Goal: Task Accomplishment & Management: Use online tool/utility

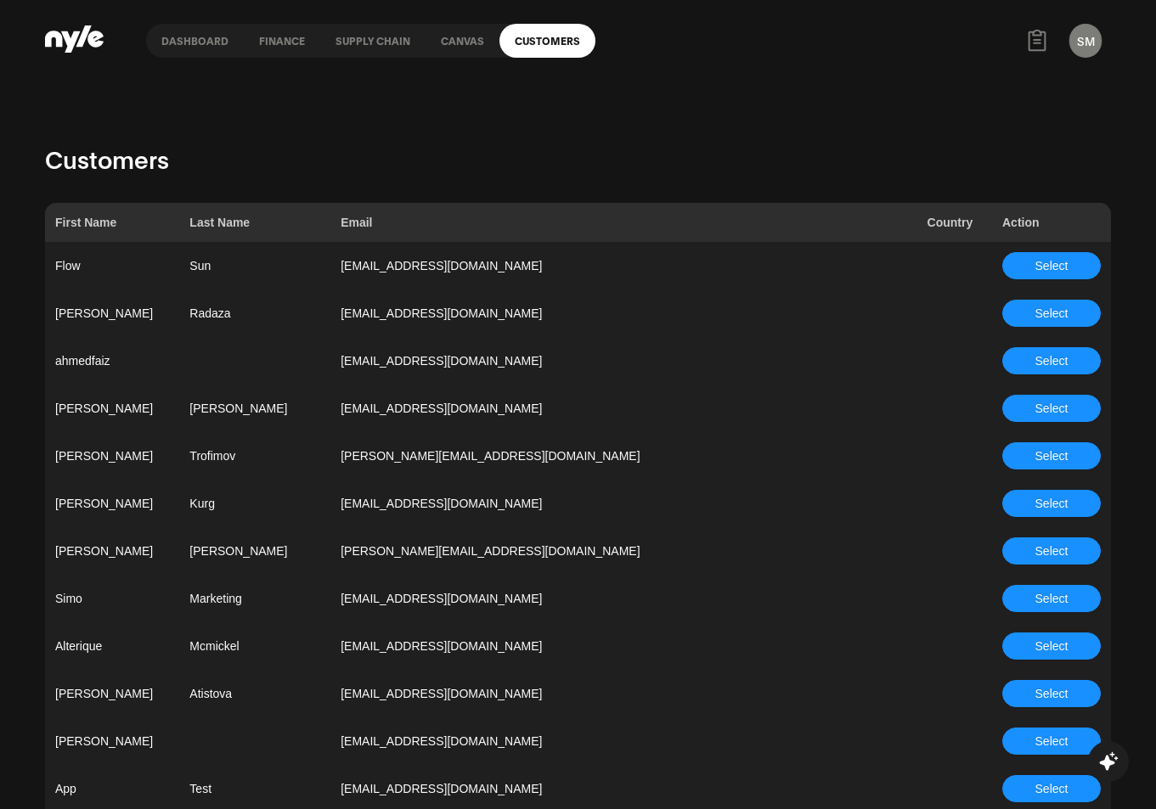
click at [436, 32] on link "Canvas" at bounding box center [462, 41] width 74 height 34
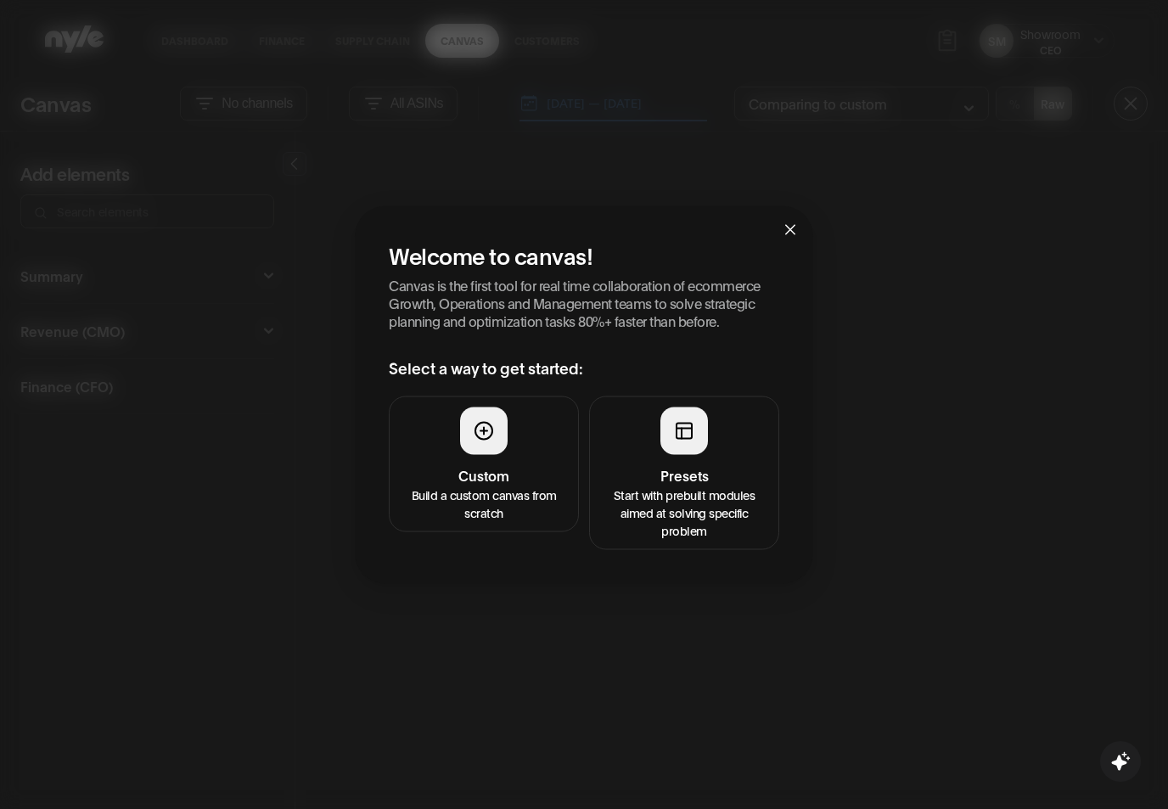
click at [672, 497] on p "Start with prebuilt modules aimed at solving specific problem" at bounding box center [684, 511] width 168 height 53
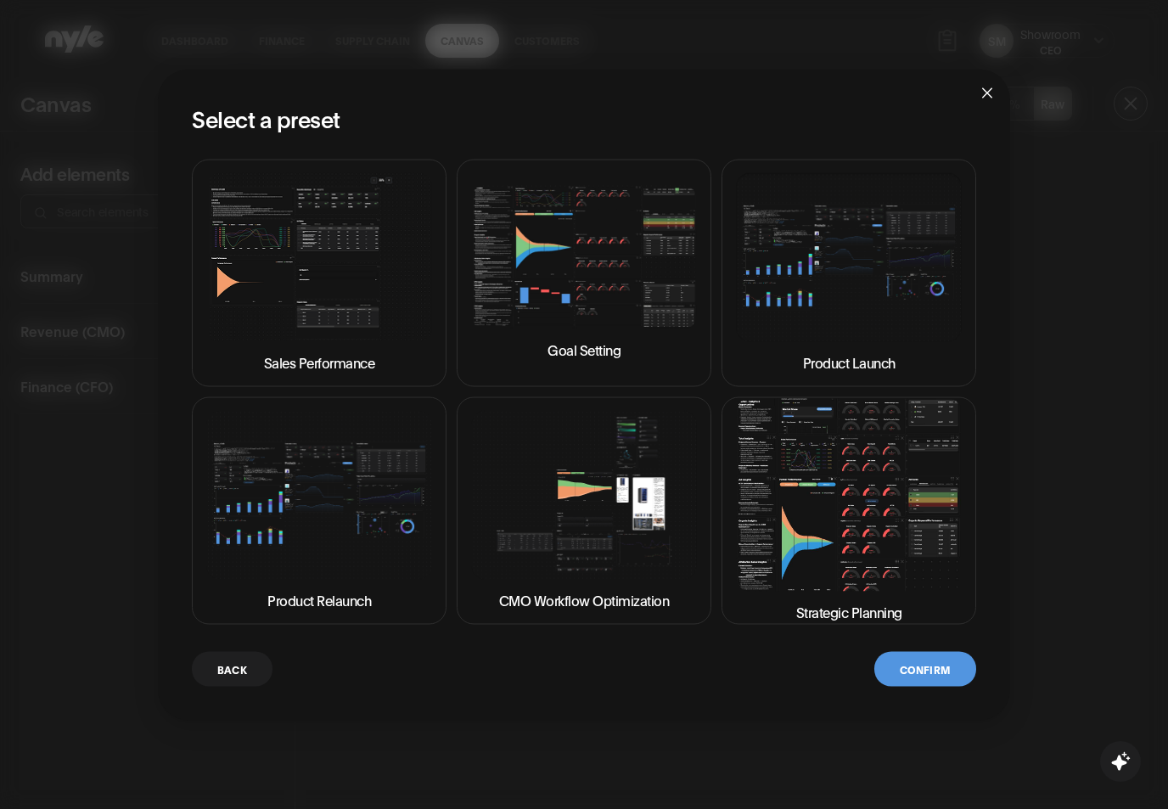
click at [895, 574] on img at bounding box center [849, 494] width 226 height 193
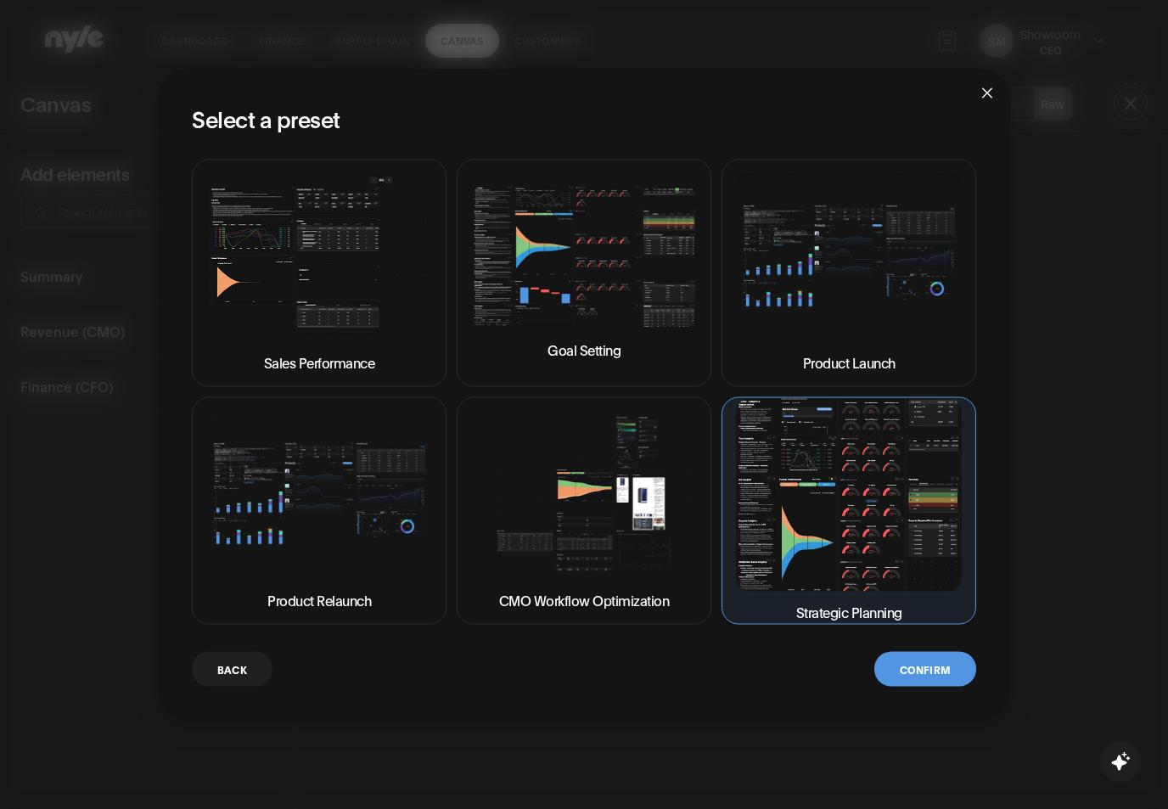
click at [911, 675] on button "Confirm" at bounding box center [926, 668] width 102 height 35
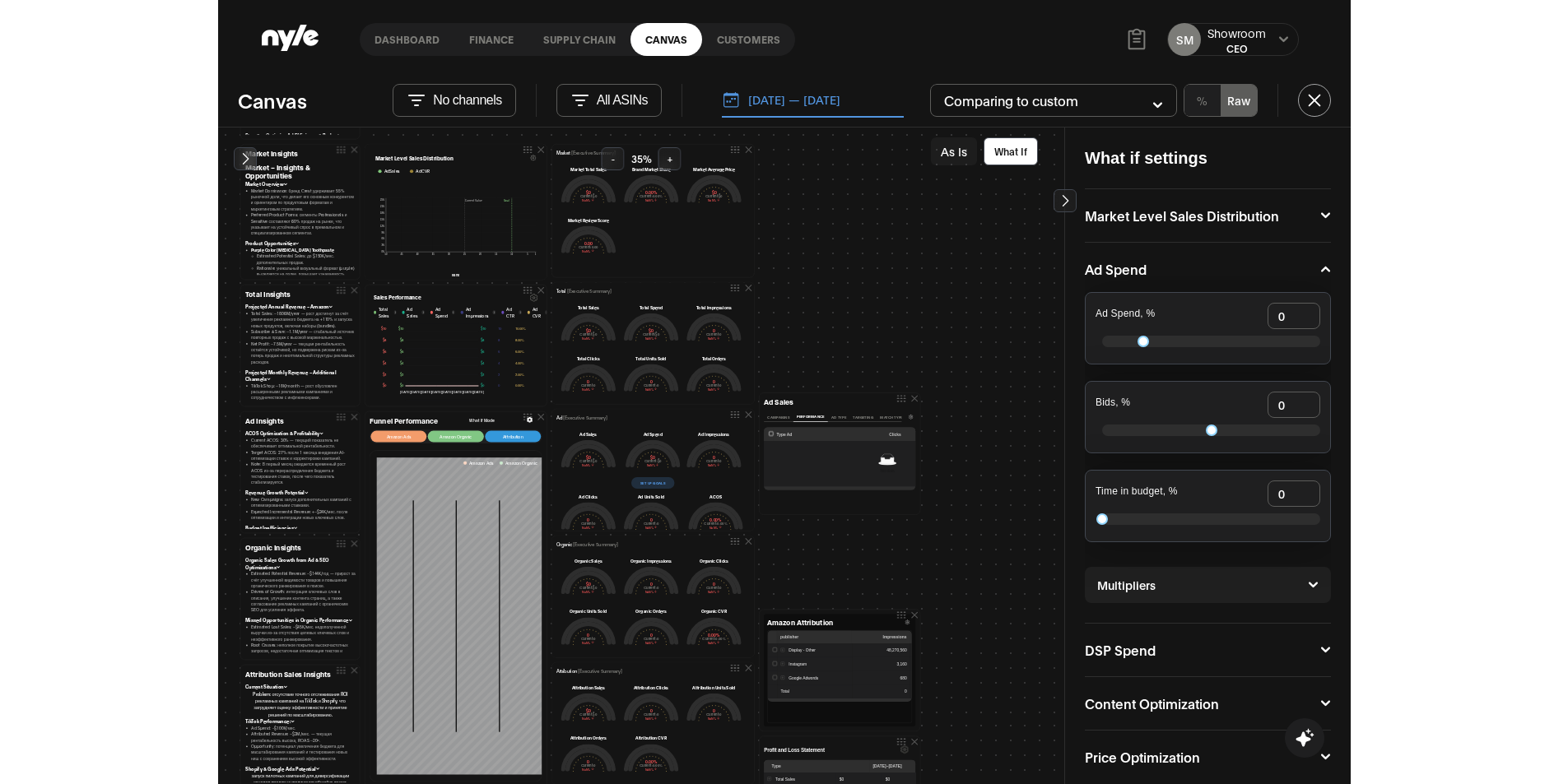
scroll to position [140, 0]
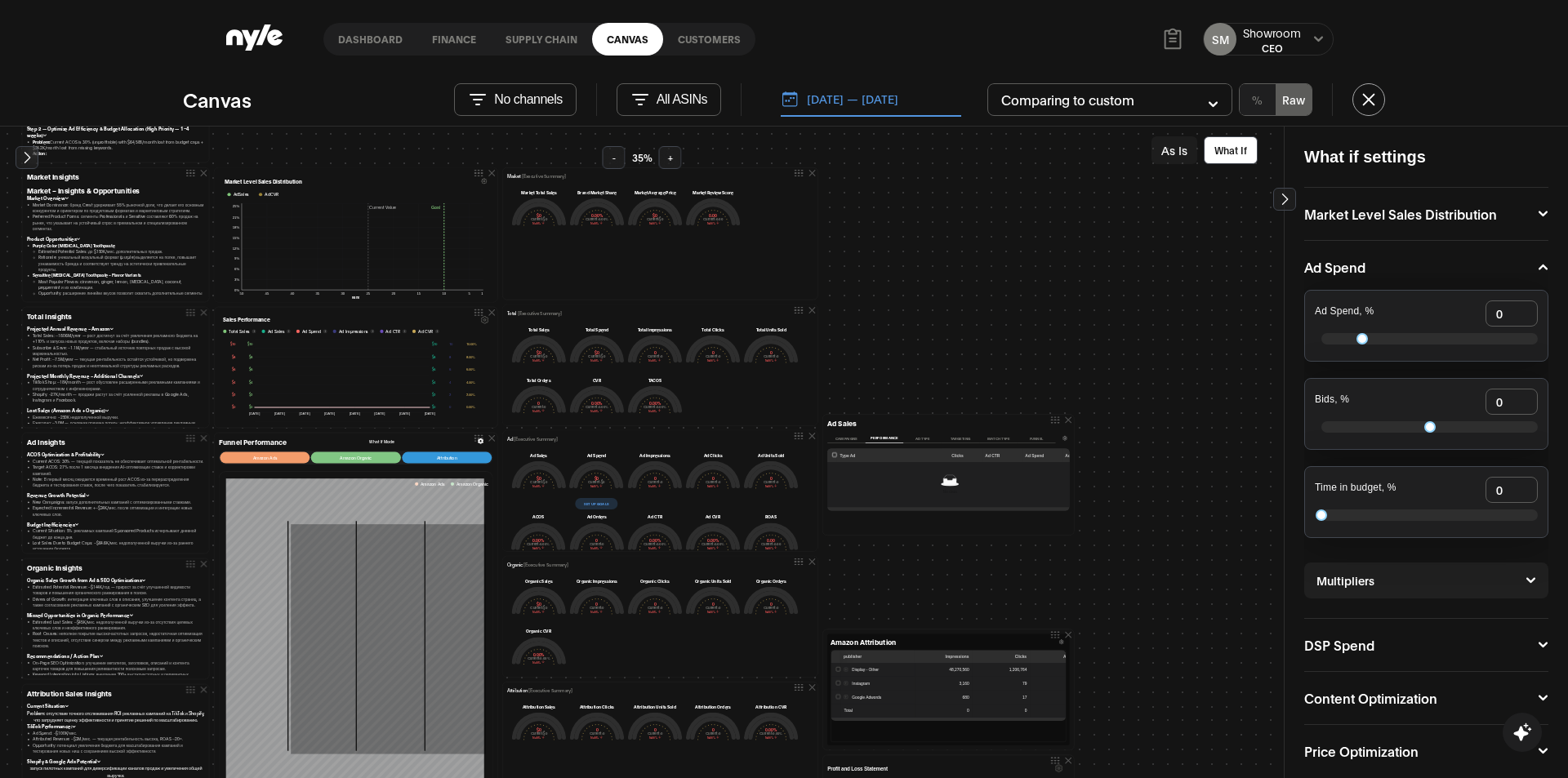
click at [1124, 339] on div at bounding box center [1427, 339] width 223 height 24
type input "47"
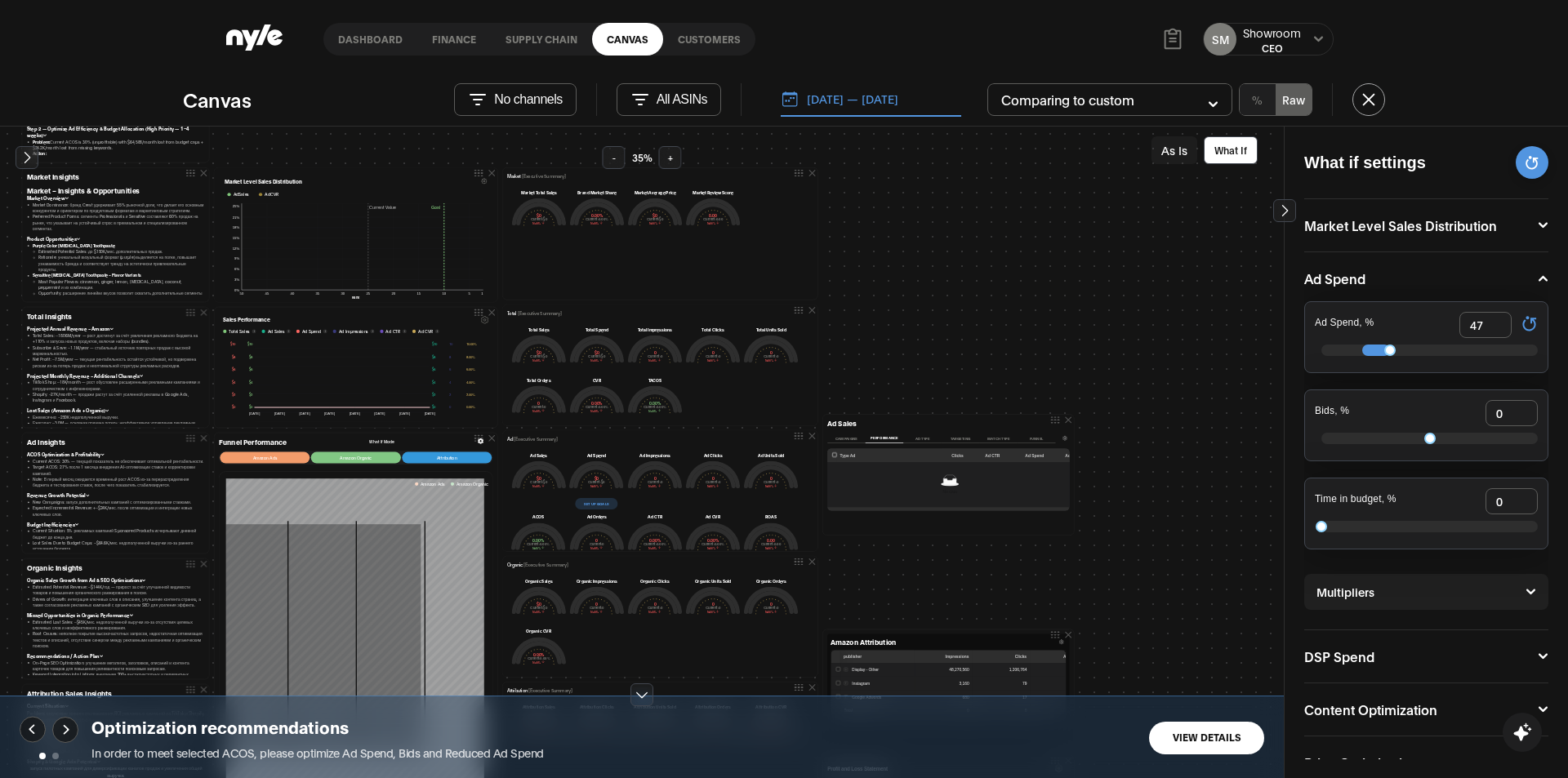
click at [307, 145] on div "Priority Actions Step 1 — Secure Inventory & Avoid Stockouts (Immediate — 0–7 d…" at bounding box center [1108, 583] width 2179 height 1150
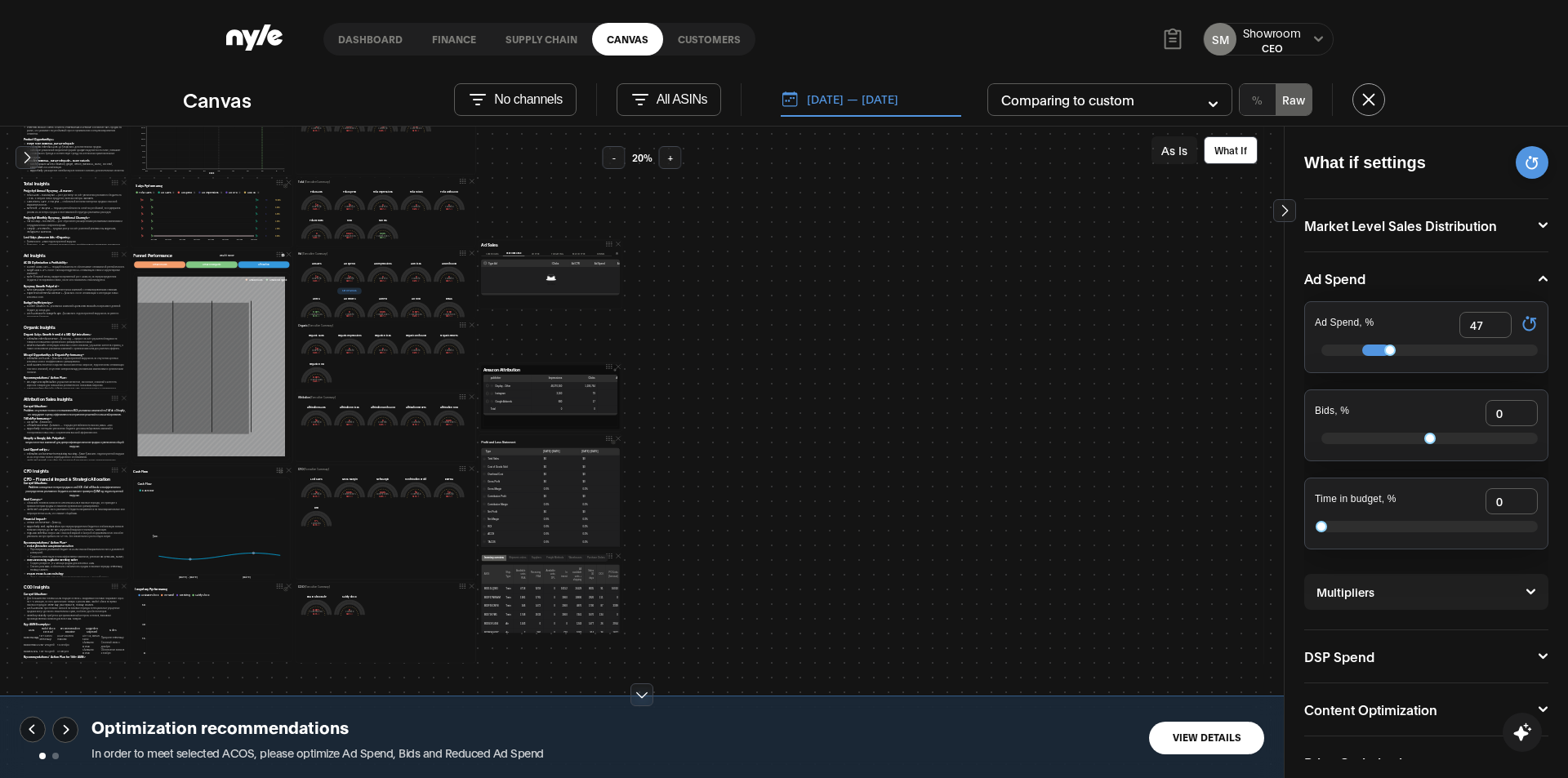
click at [845, 95] on button "[DATE] — [DATE]" at bounding box center [872, 100] width 181 height 35
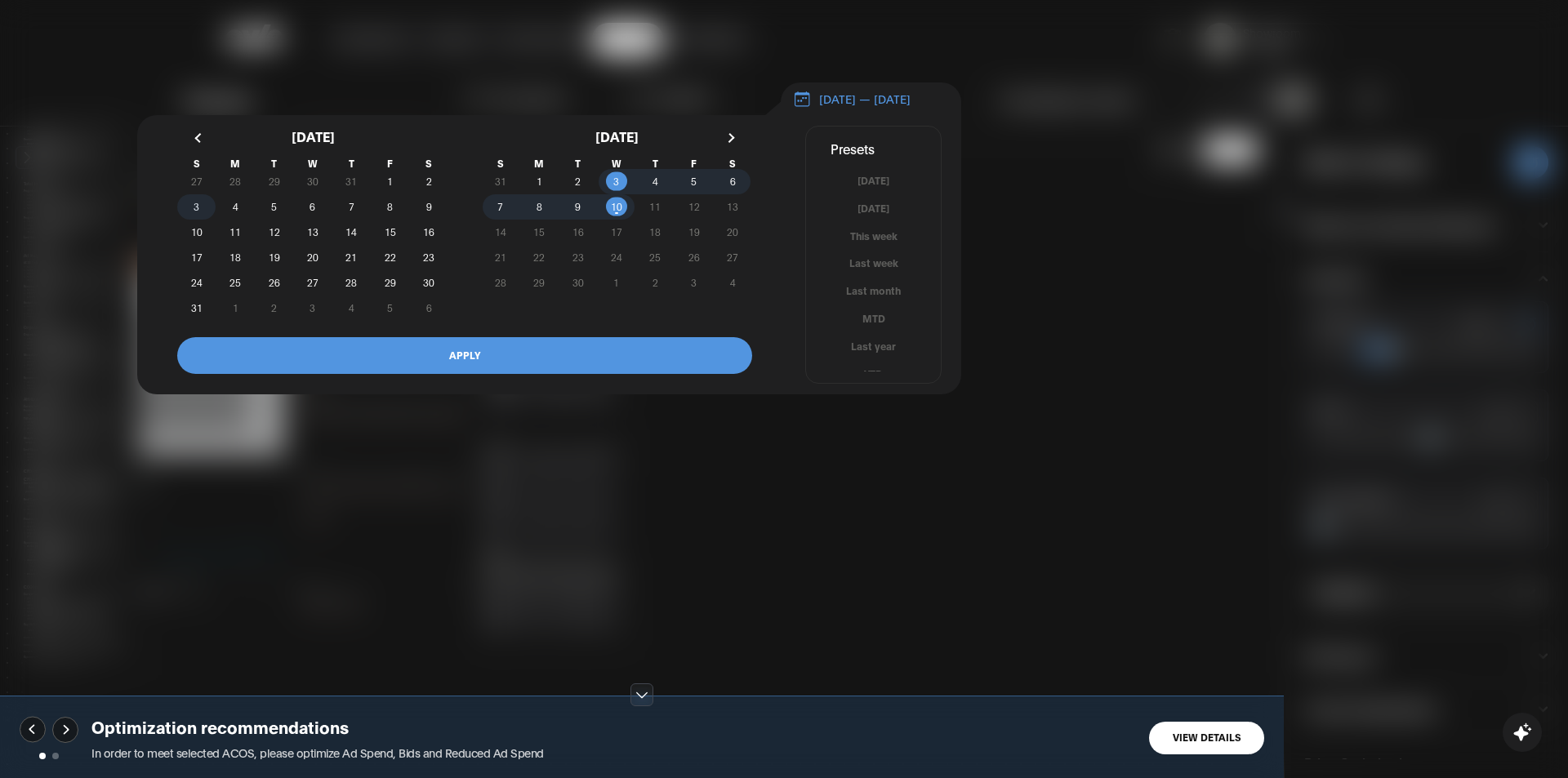
click at [196, 217] on span "3" at bounding box center [196, 207] width 6 height 30
click at [427, 290] on span "30" at bounding box center [429, 283] width 12 height 30
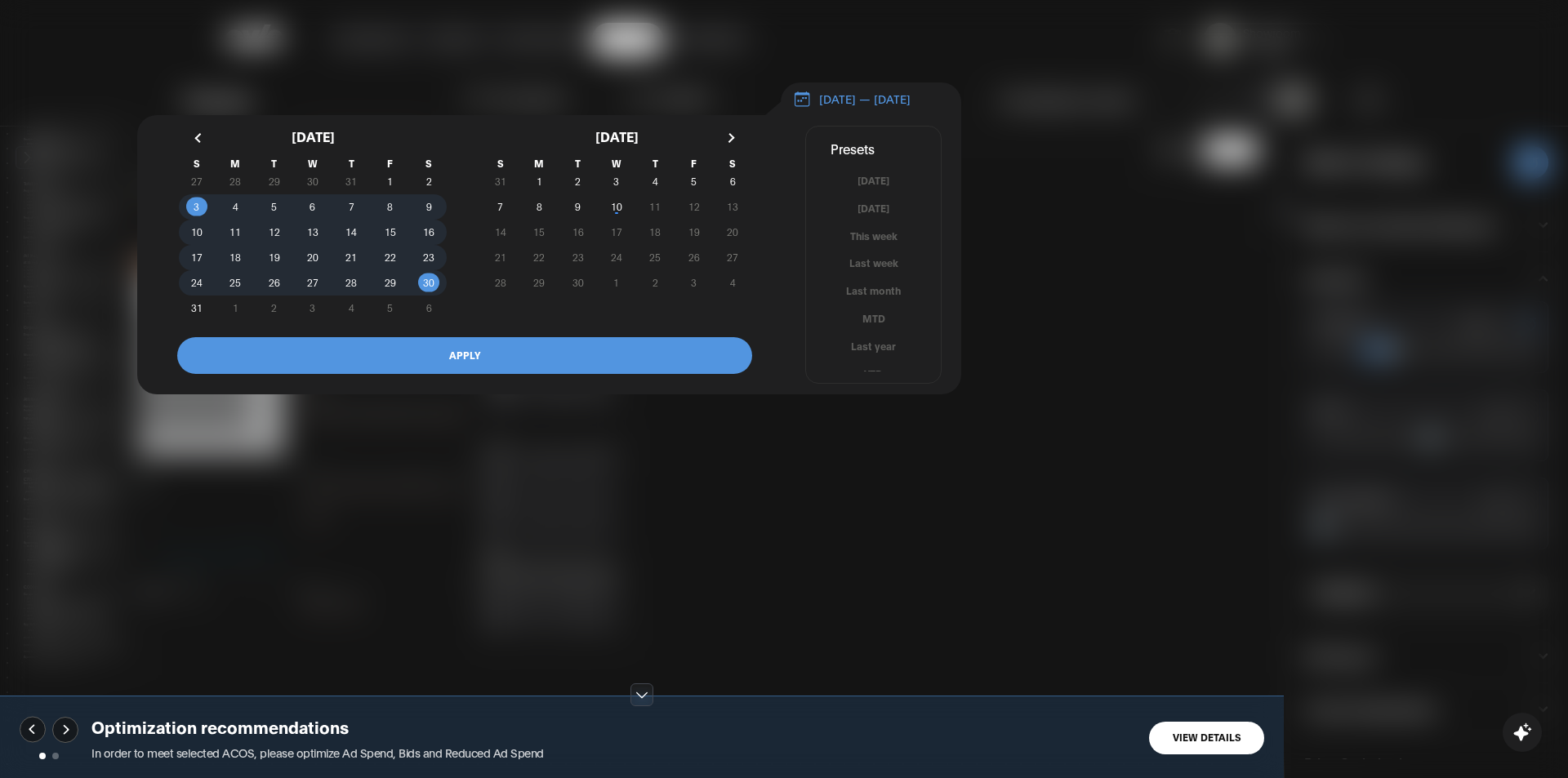
click at [572, 369] on button "APPLY" at bounding box center [465, 356] width 575 height 37
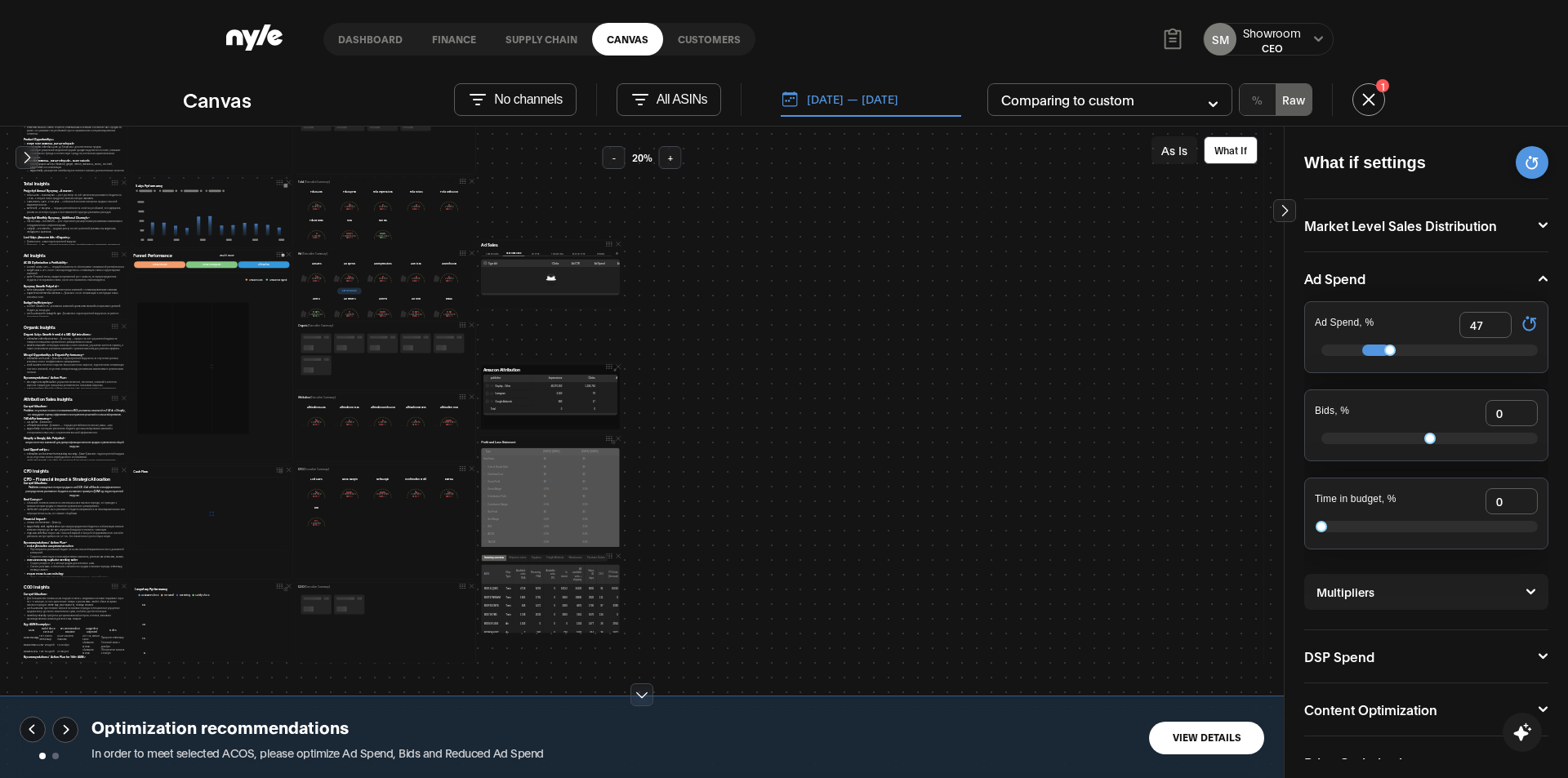
drag, startPoint x: 733, startPoint y: 38, endPoint x: 732, endPoint y: 64, distance: 26.0
click at [733, 38] on link "Customers" at bounding box center [709, 39] width 92 height 33
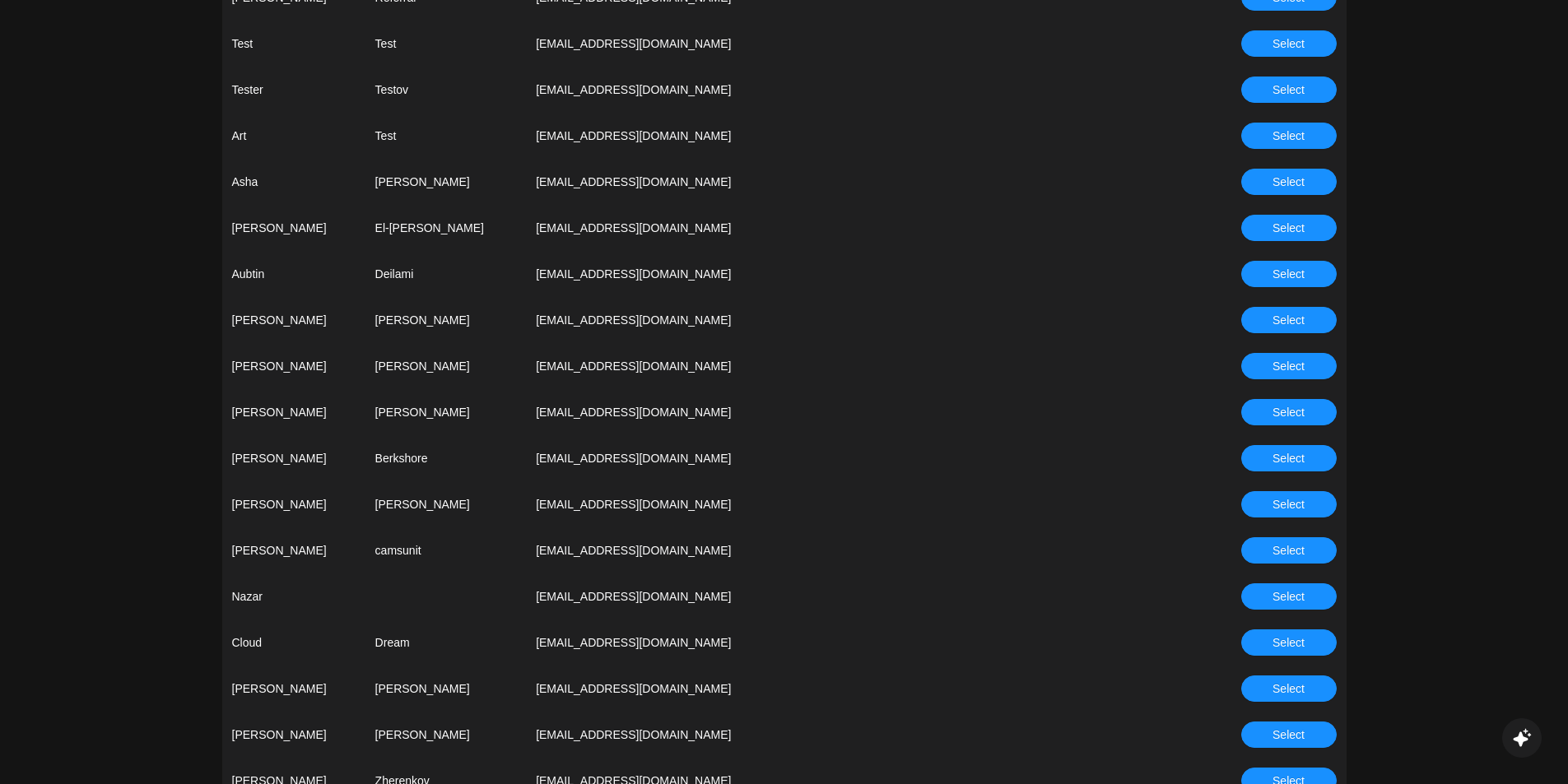
scroll to position [1152, 0]
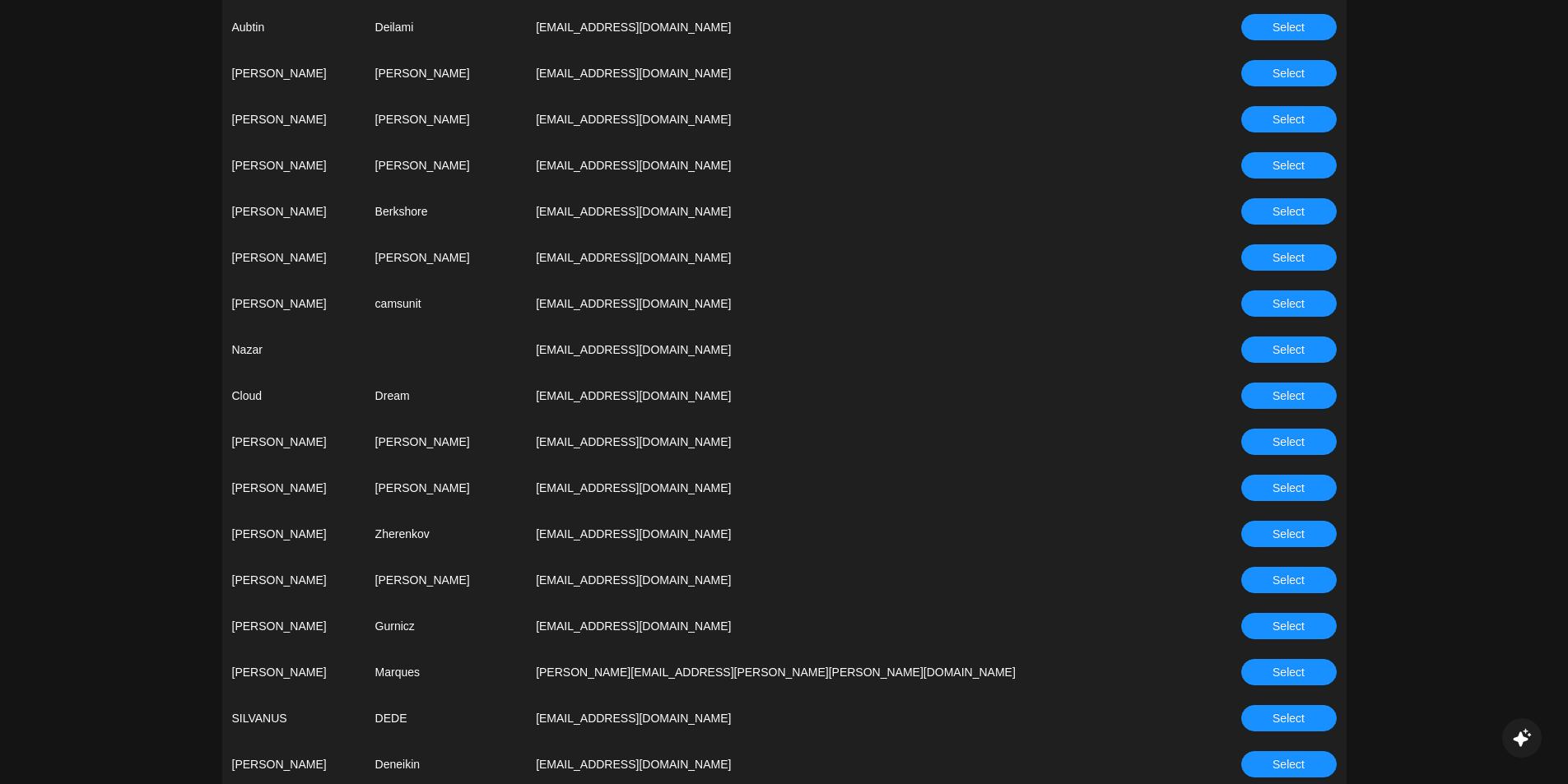
click at [1132, 536] on button "Select" at bounding box center [1288, 533] width 95 height 26
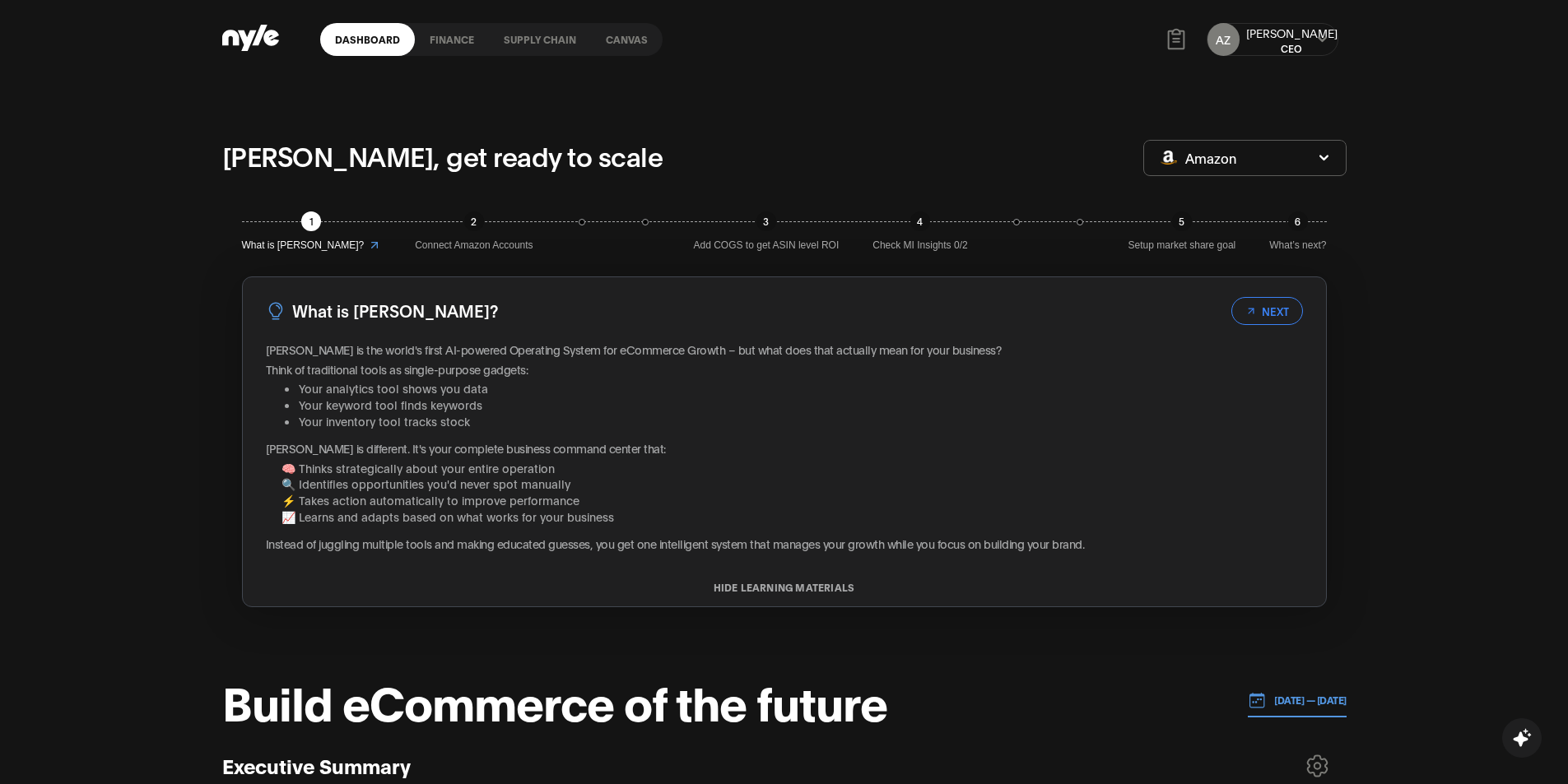
click at [640, 36] on link "Canvas" at bounding box center [627, 40] width 72 height 33
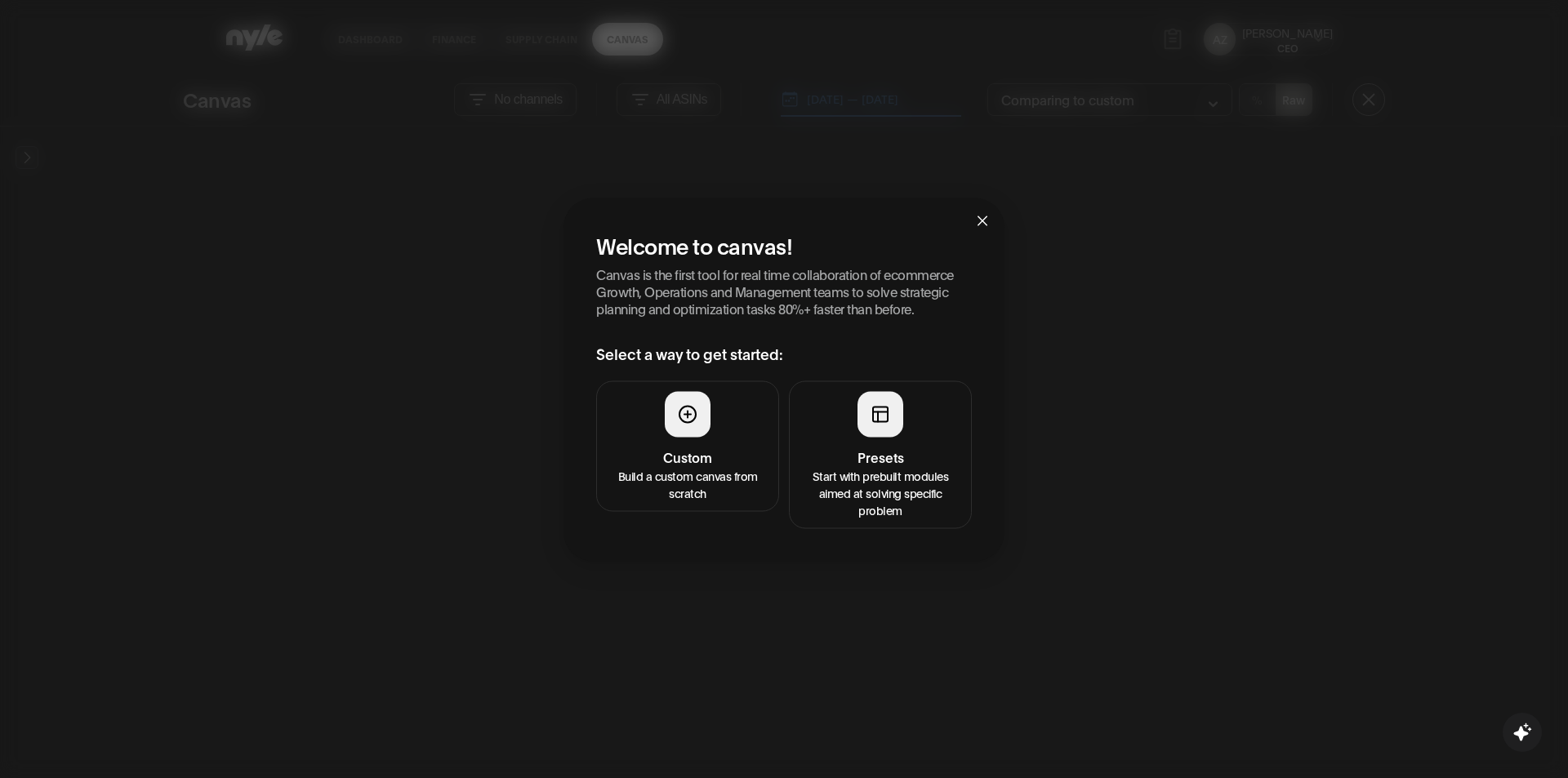
click at [858, 419] on div at bounding box center [881, 414] width 46 height 46
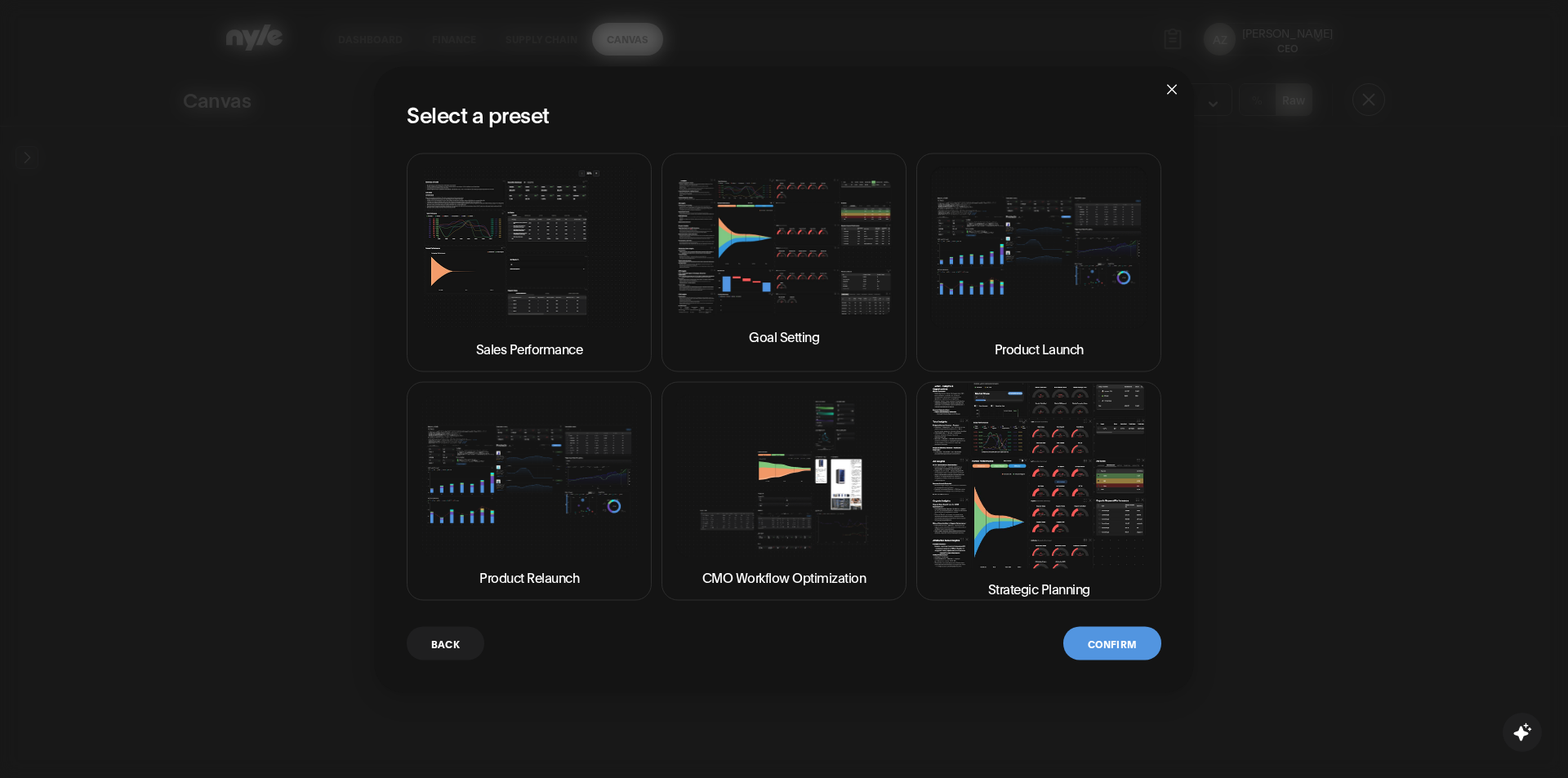
click at [760, 102] on h2 "Select a preset" at bounding box center [784, 113] width 755 height 28
click at [1096, 505] on img at bounding box center [1039, 475] width 217 height 186
click at [1097, 636] on button "Confirm" at bounding box center [1113, 642] width 98 height 34
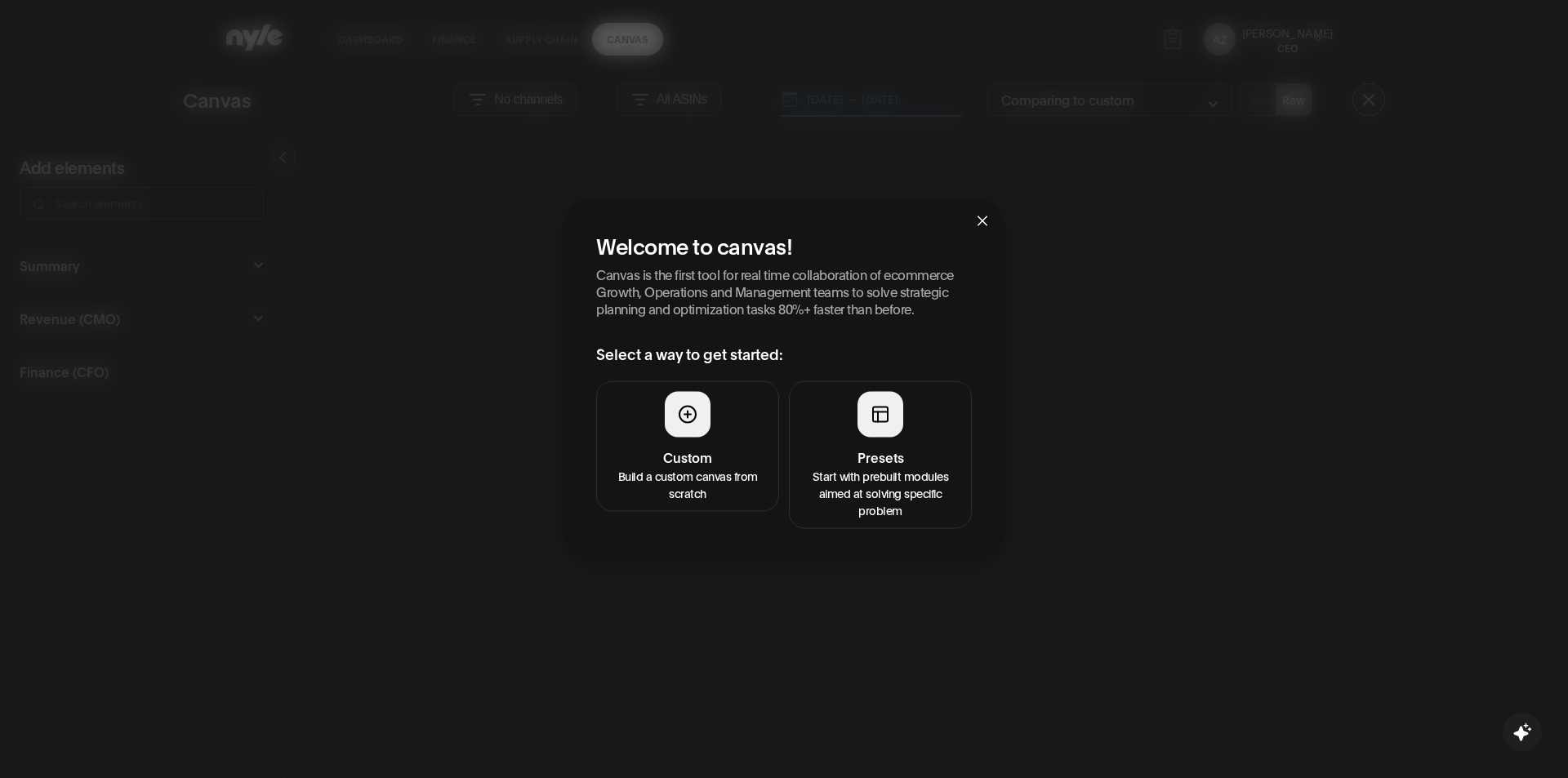
click at [868, 417] on div at bounding box center [881, 414] width 46 height 46
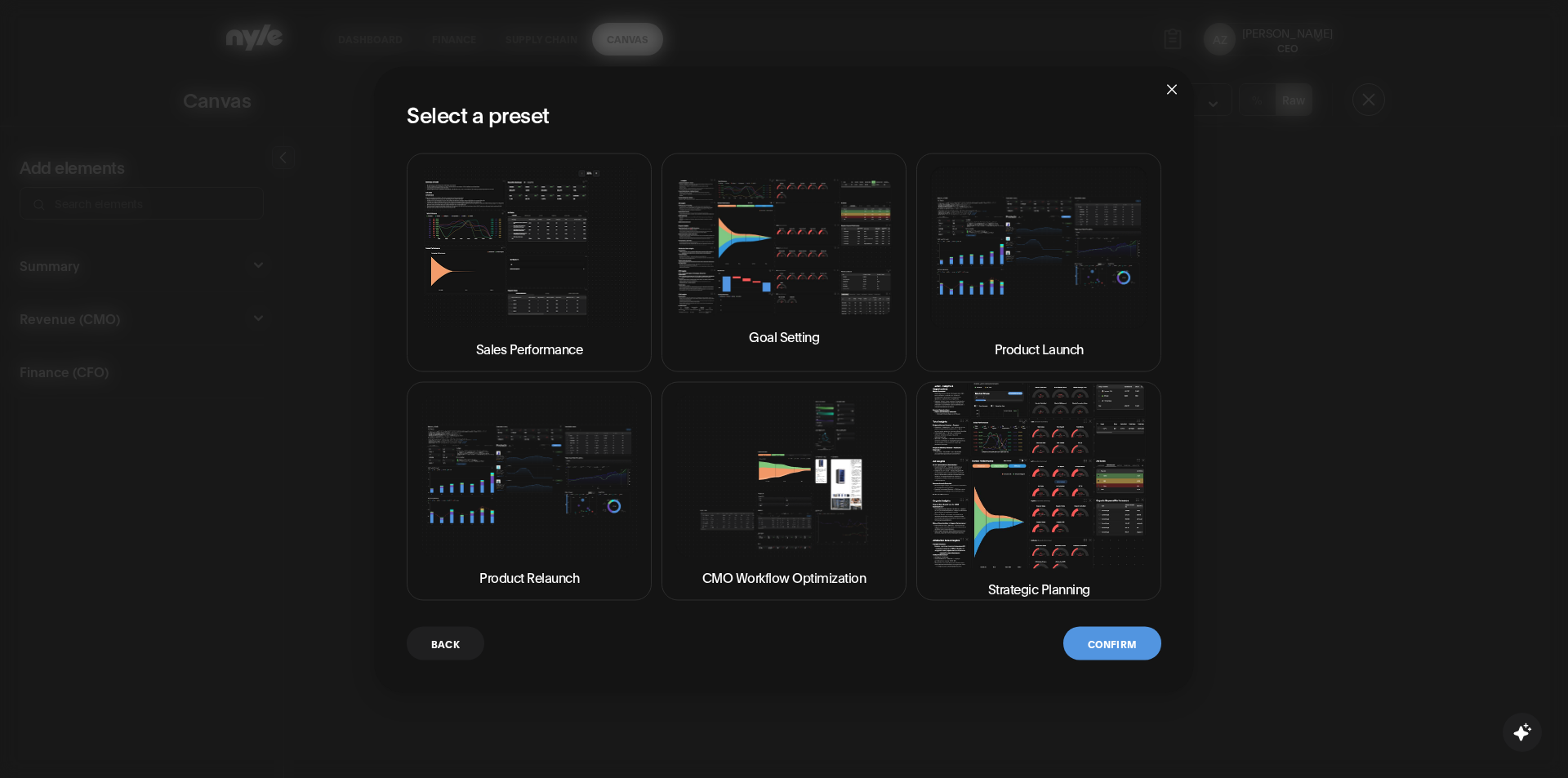
click at [1008, 486] on img at bounding box center [1039, 475] width 217 height 186
click at [1104, 636] on button "Confirm" at bounding box center [1113, 642] width 98 height 34
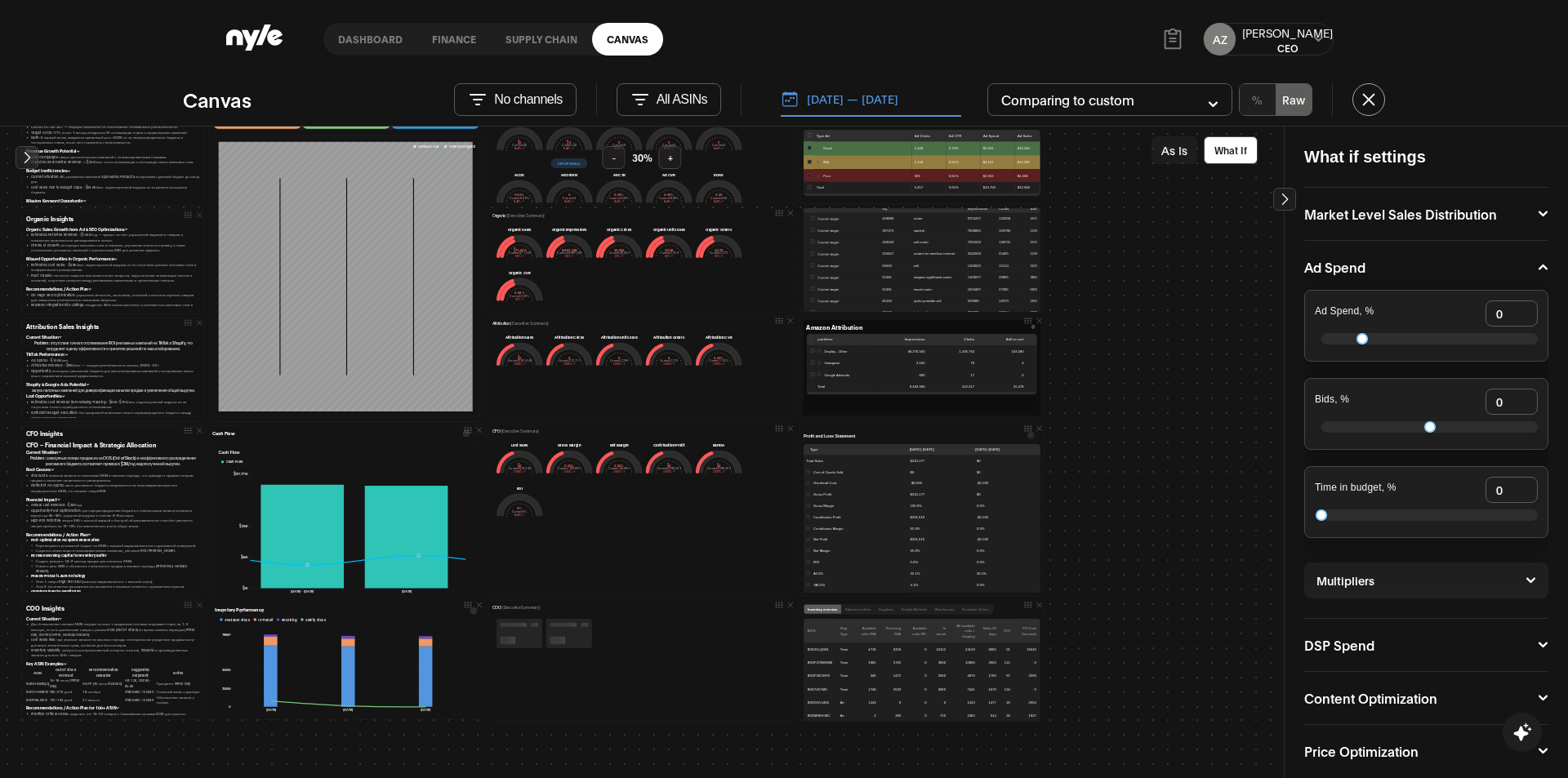
scroll to position [82, 0]
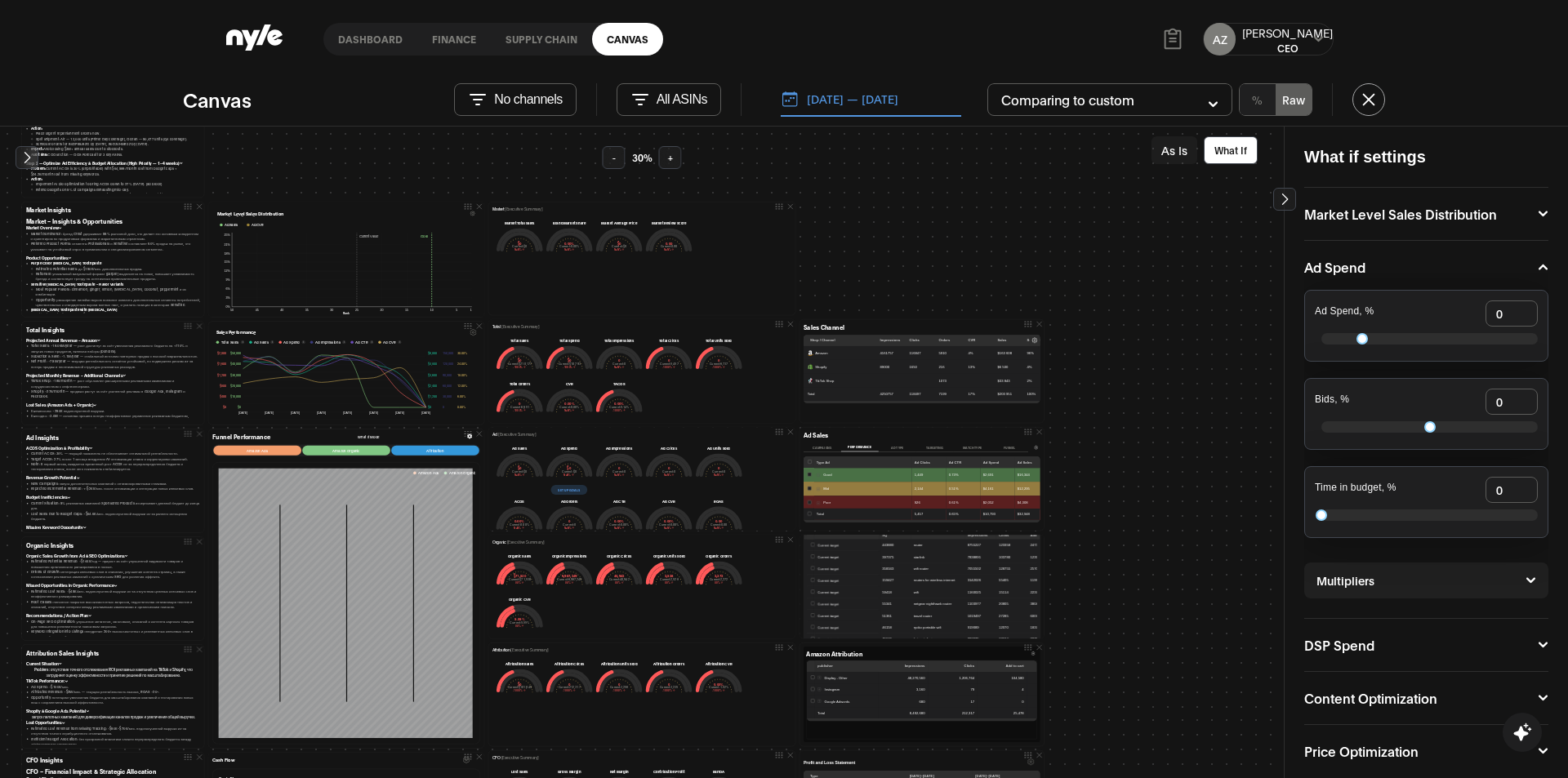
click at [848, 105] on button "[DATE] — [DATE]" at bounding box center [872, 100] width 181 height 35
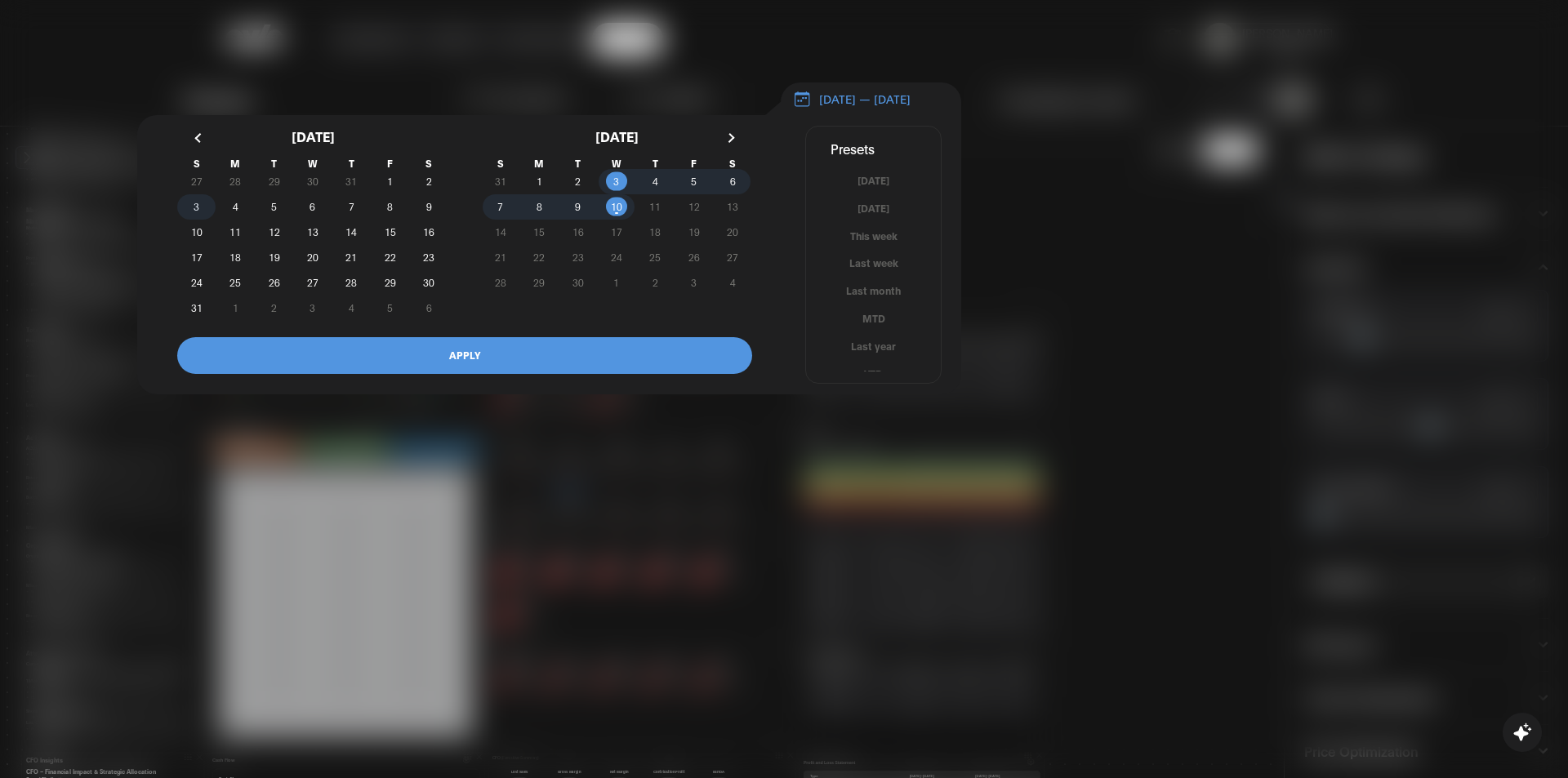
click at [198, 213] on span "3" at bounding box center [196, 207] width 6 height 30
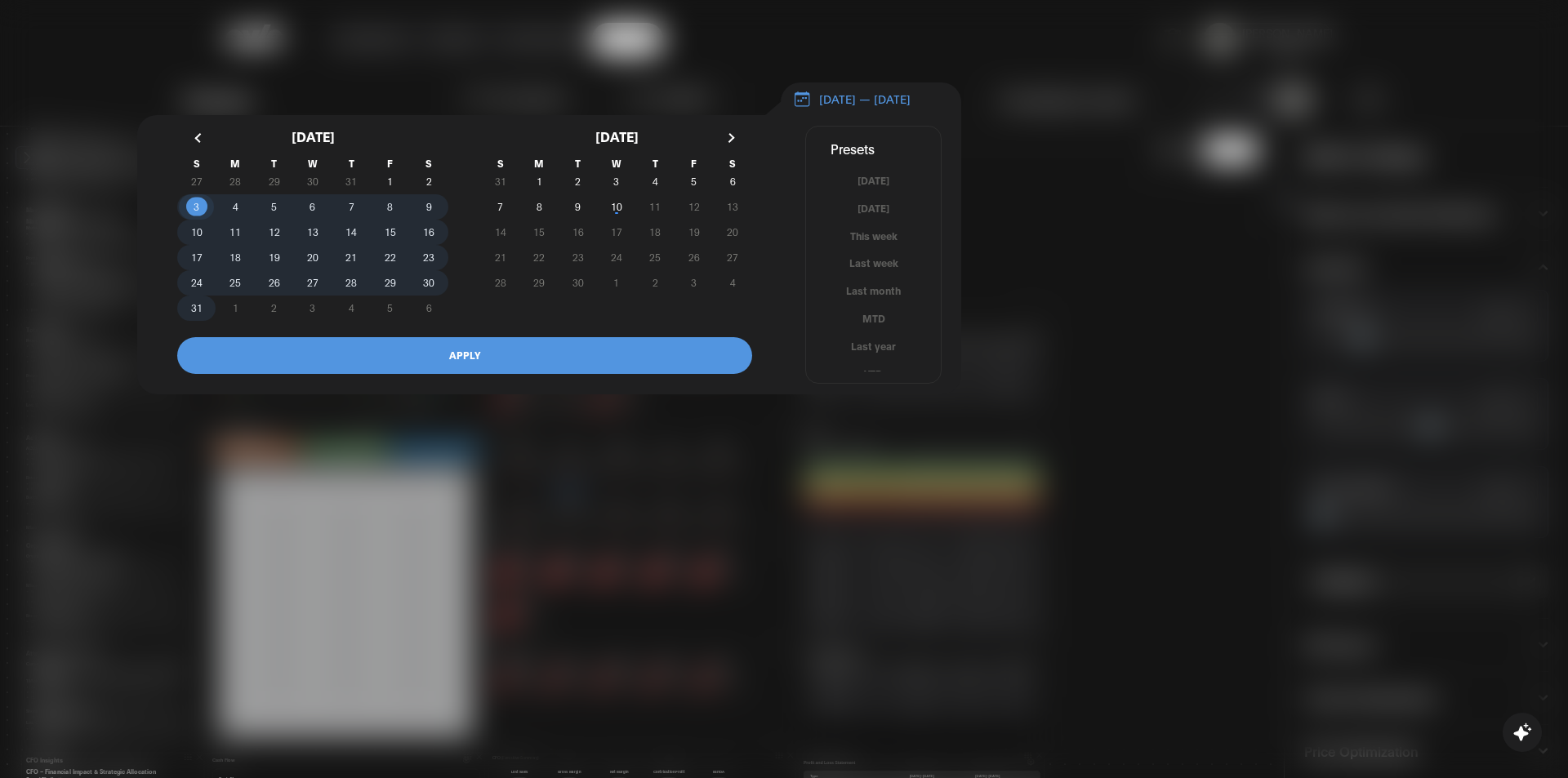
click at [202, 312] on span "31" at bounding box center [197, 308] width 12 height 30
click at [381, 367] on button "APPLY" at bounding box center [465, 356] width 575 height 37
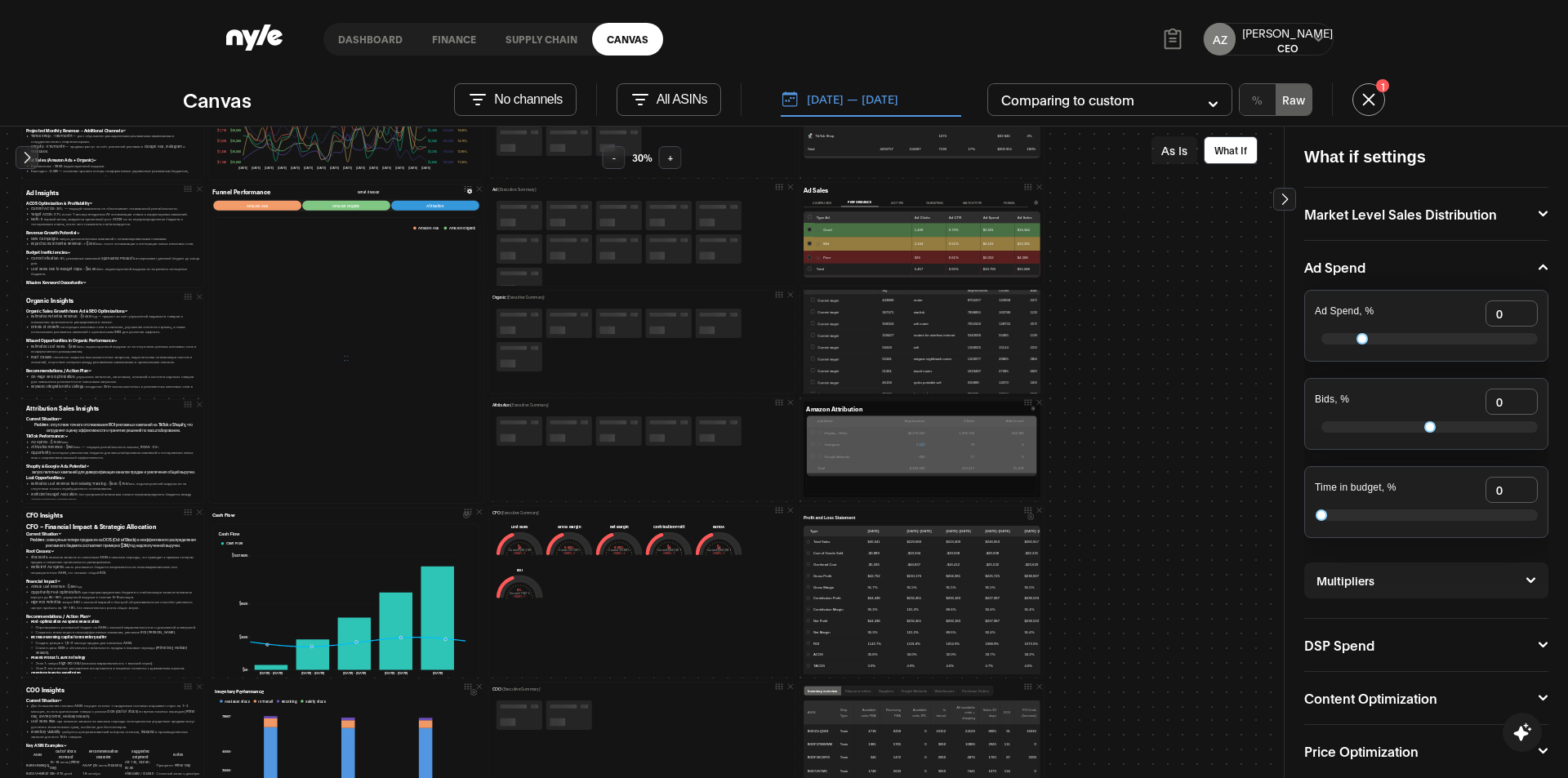
scroll to position [245, 0]
